Goal: Information Seeking & Learning: Learn about a topic

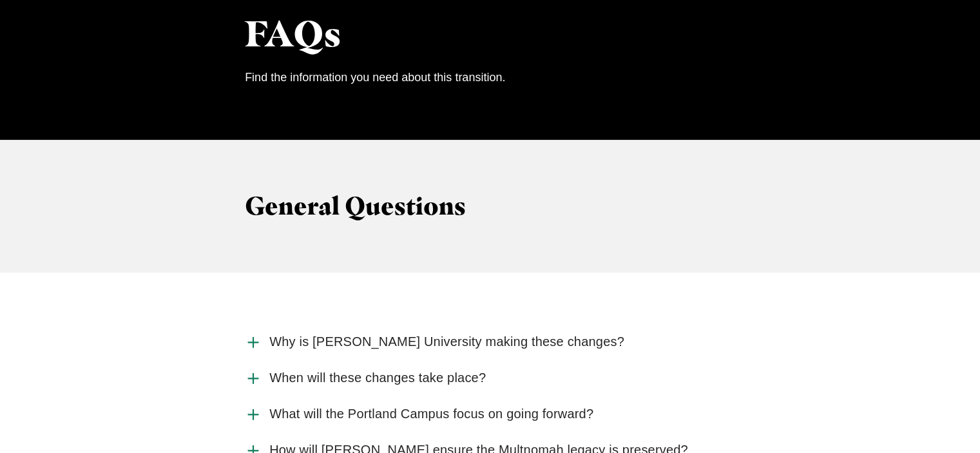
scroll to position [1417, 0]
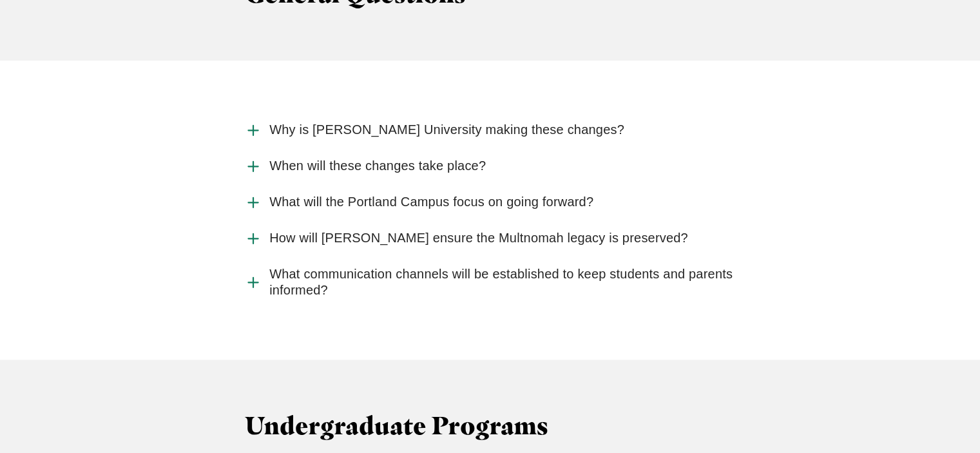
click at [247, 230] on icon "Accordion" at bounding box center [253, 238] width 17 height 17
click at [0, 0] on input "How will [PERSON_NAME] ensure the Multnomah legacy is preserved?" at bounding box center [0, 0] width 0 height 0
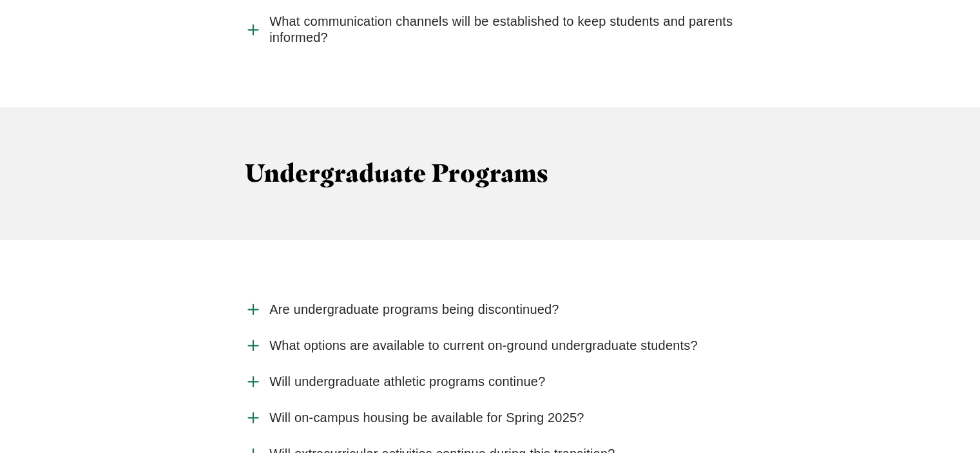
scroll to position [1868, 0]
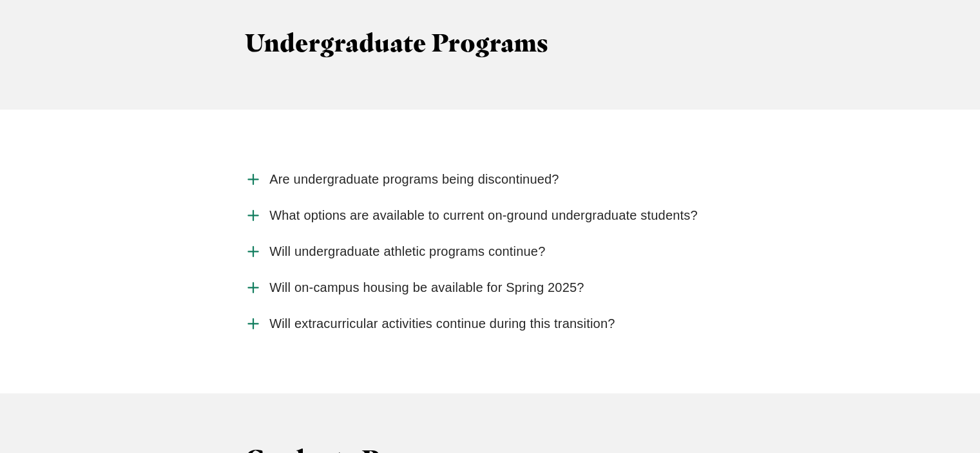
click at [252, 175] on use "Accordion" at bounding box center [253, 180] width 10 height 10
click at [0, 0] on input "Are undergraduate programs being discontinued?" at bounding box center [0, 0] width 0 height 0
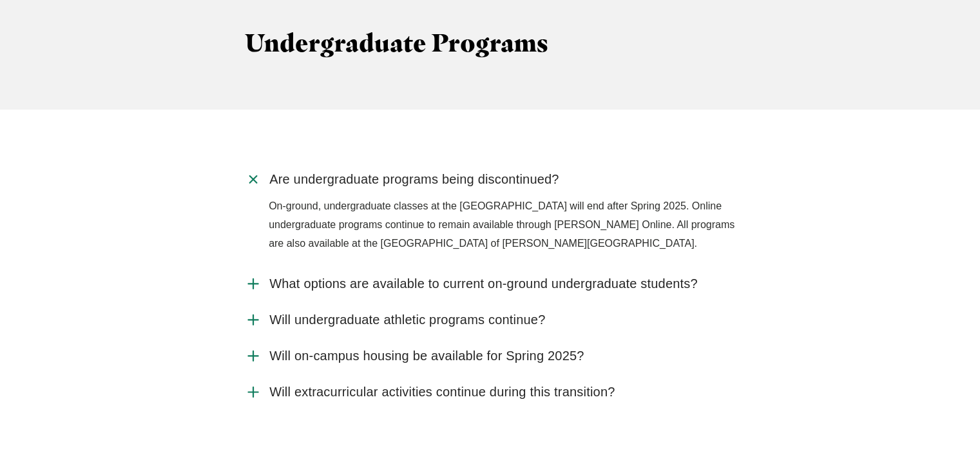
click at [256, 279] on use "Accordion" at bounding box center [253, 284] width 10 height 10
click at [0, 0] on input "What options are available to current on-ground undergraduate students?" at bounding box center [0, 0] width 0 height 0
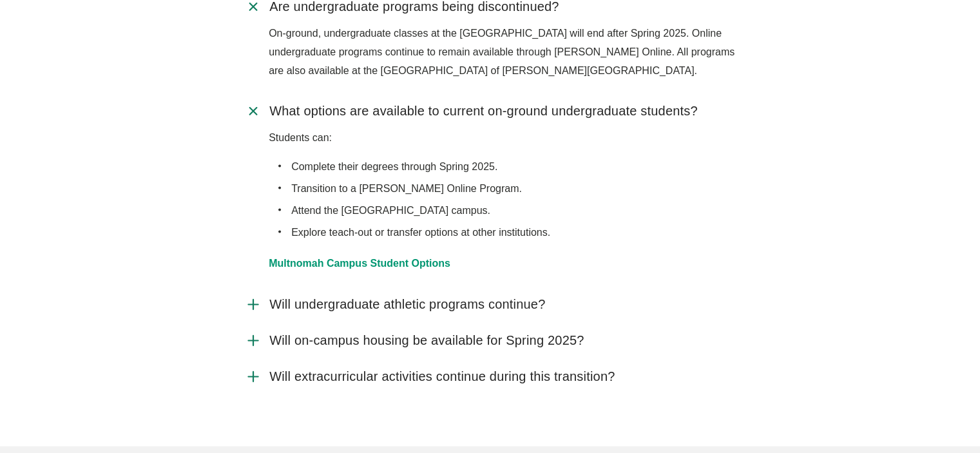
scroll to position [2061, 0]
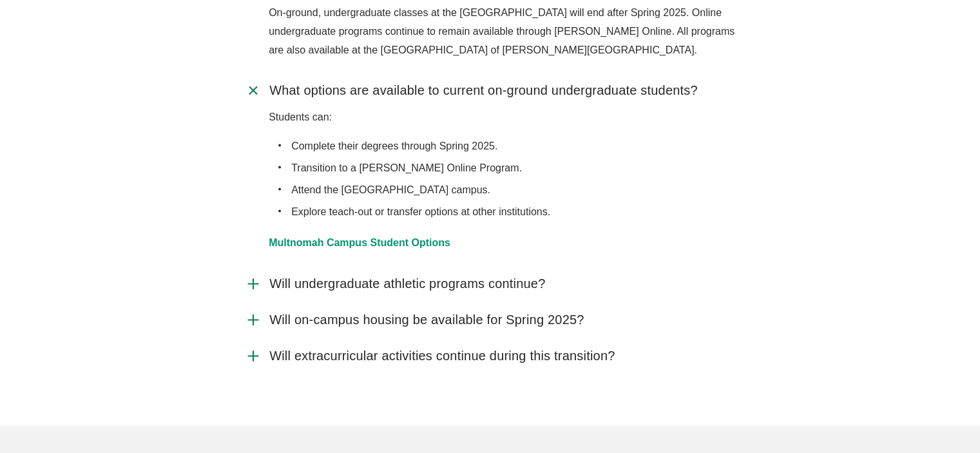
click at [245, 275] on icon "Accordion" at bounding box center [253, 283] width 17 height 17
click at [0, 0] on input "Will undergraduate athletic programs continue?" at bounding box center [0, 0] width 0 height 0
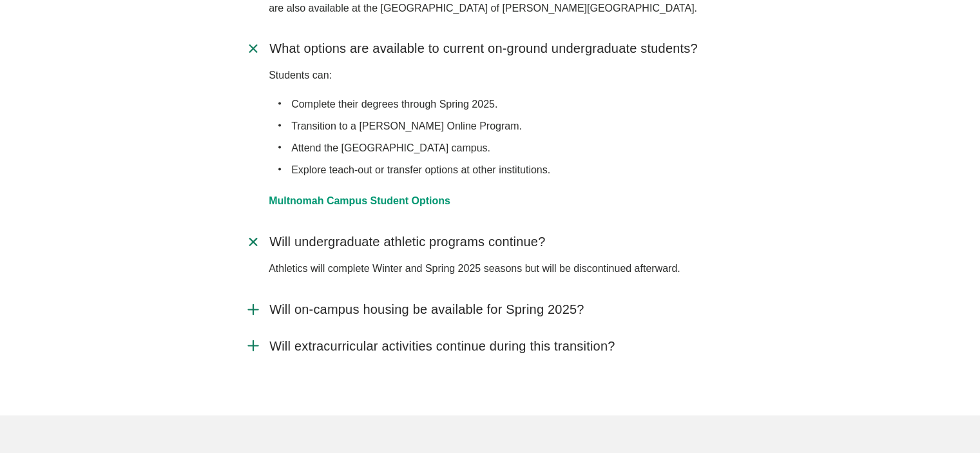
scroll to position [2190, 0]
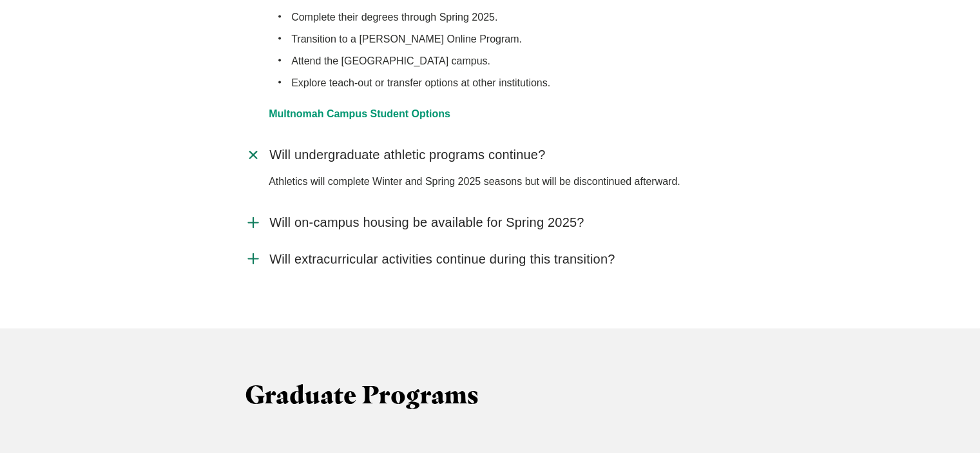
click at [249, 250] on icon "Accordion" at bounding box center [253, 258] width 17 height 17
click at [0, 0] on input "Will extracurricular activities continue during this transition?" at bounding box center [0, 0] width 0 height 0
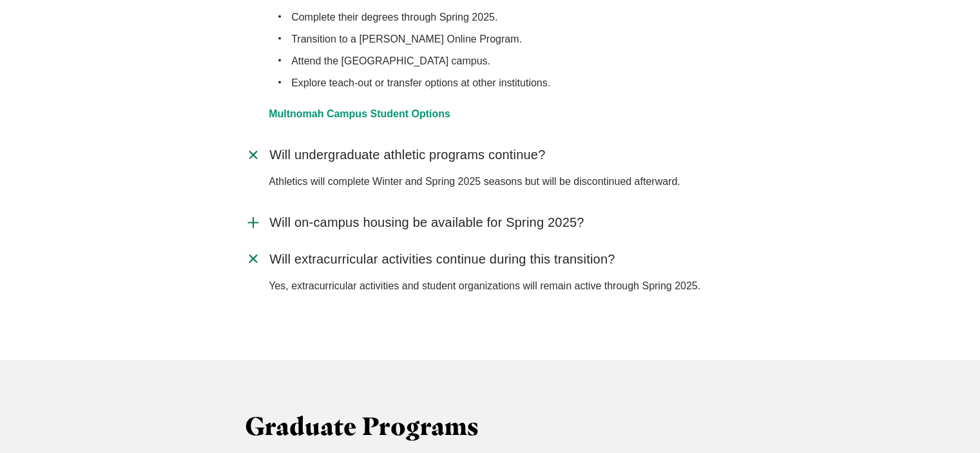
click at [249, 214] on icon "Accordion" at bounding box center [253, 222] width 17 height 17
click at [0, 0] on input "Will on-campus housing be available for Spring 2025?" at bounding box center [0, 0] width 0 height 0
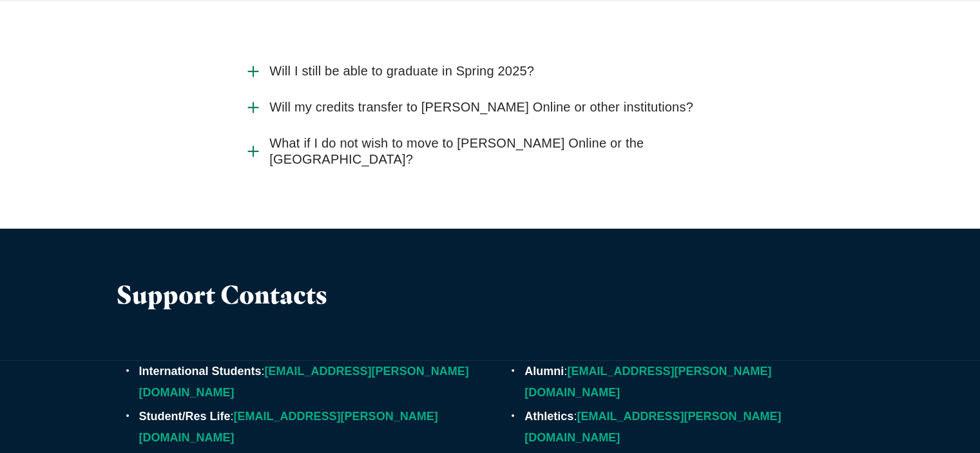
scroll to position [3929, 0]
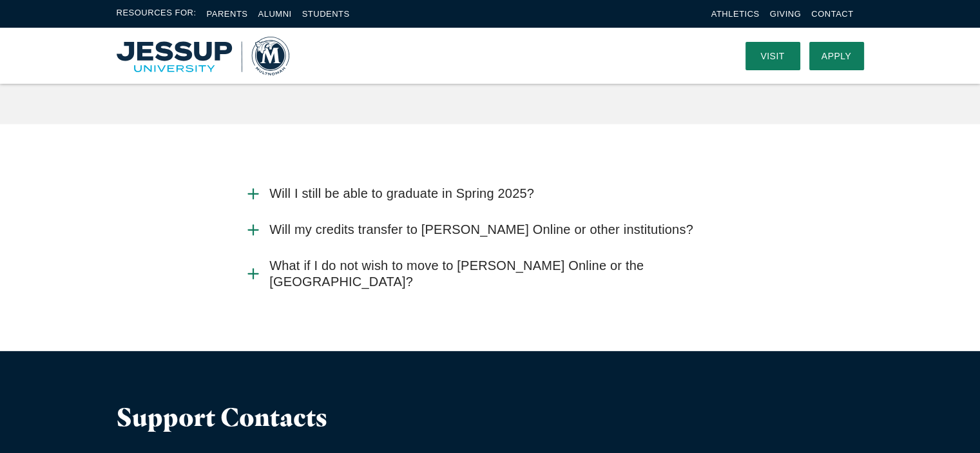
click at [249, 265] on icon "Accordion" at bounding box center [253, 273] width 17 height 17
click at [0, 0] on input "What if I do not wish to move to [PERSON_NAME] Online or the [GEOGRAPHIC_DATA]?" at bounding box center [0, 0] width 0 height 0
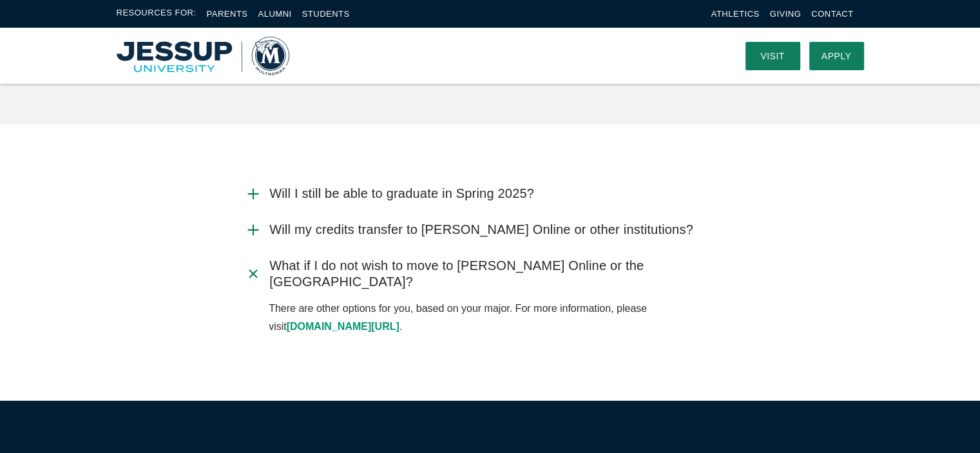
click at [252, 225] on use "Accordion" at bounding box center [253, 230] width 10 height 10
click at [0, 0] on input "Will my credits transfer to [PERSON_NAME] Online or other institutions?" at bounding box center [0, 0] width 0 height 0
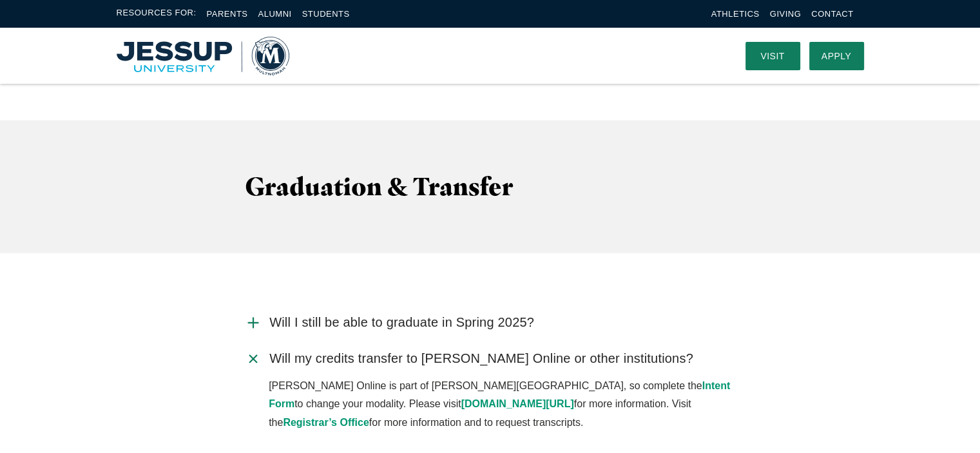
scroll to position [3607, 0]
